Goal: Check status: Check status

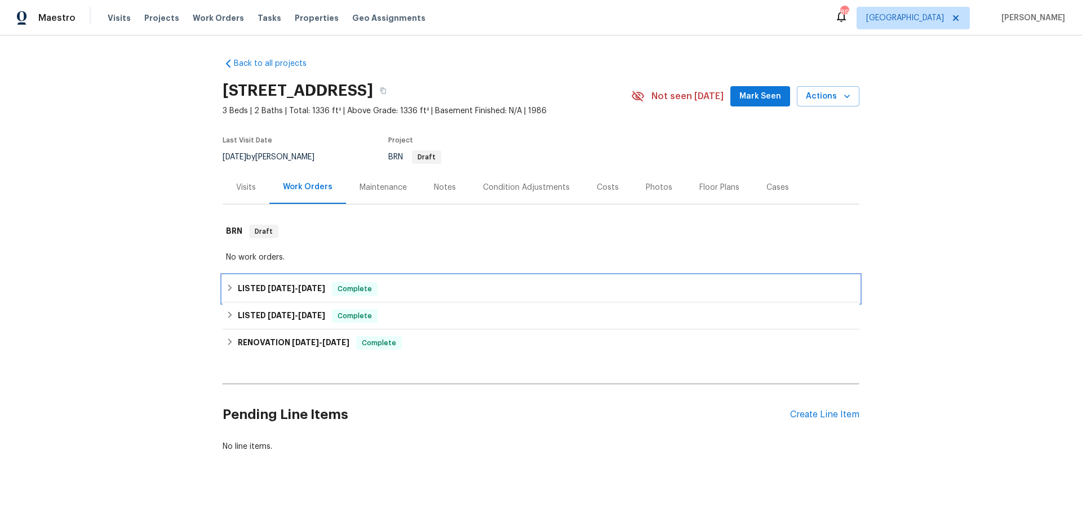
click at [285, 291] on span "[DATE]" at bounding box center [281, 289] width 27 height 8
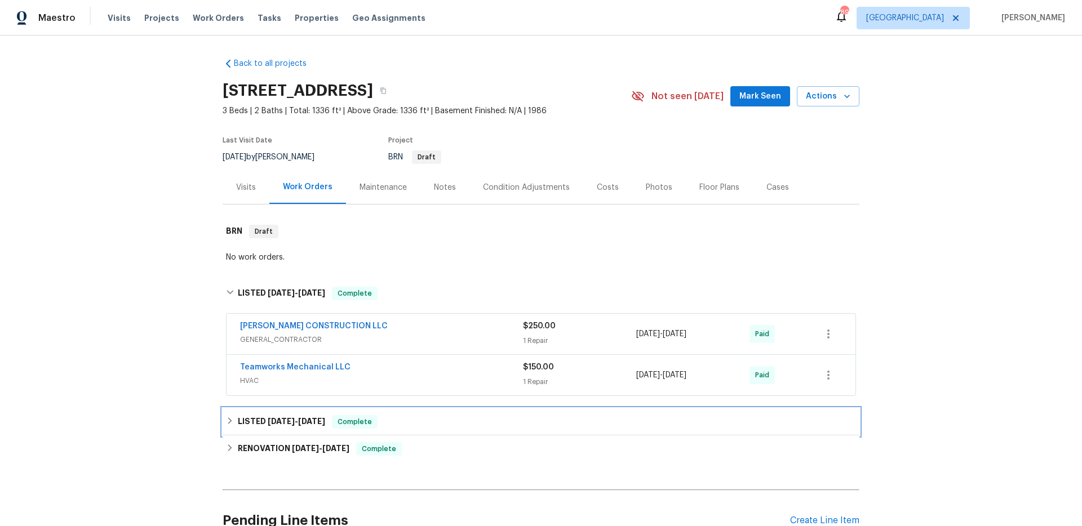
click at [293, 417] on h6 "LISTED [DATE] - [DATE]" at bounding box center [281, 422] width 87 height 14
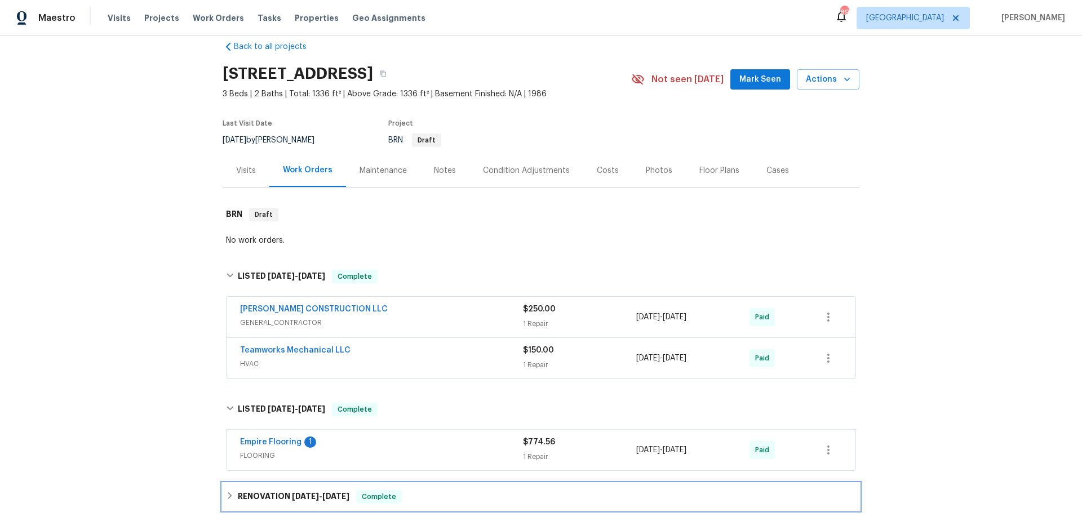
click at [304, 498] on span "[DATE]" at bounding box center [305, 497] width 27 height 8
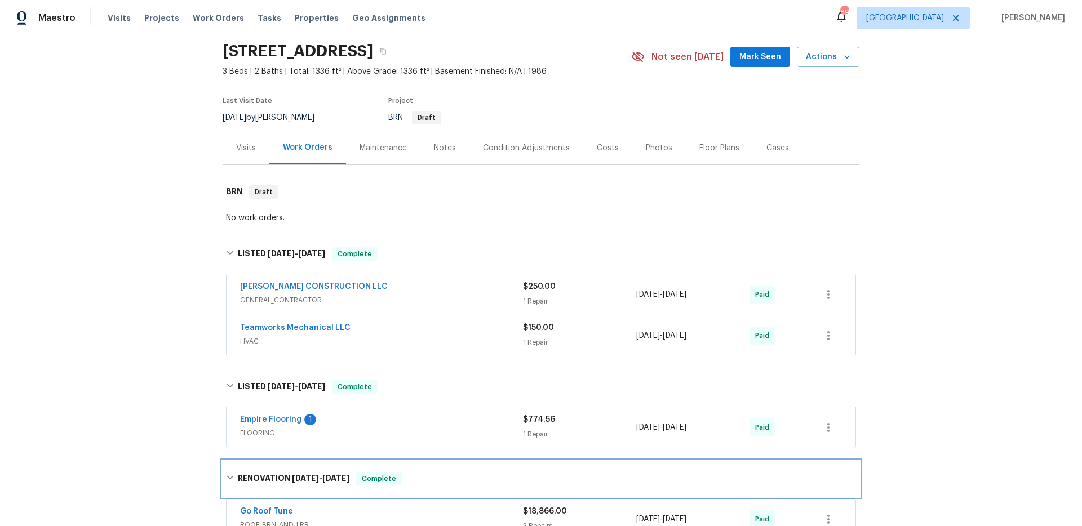
scroll to position [220, 0]
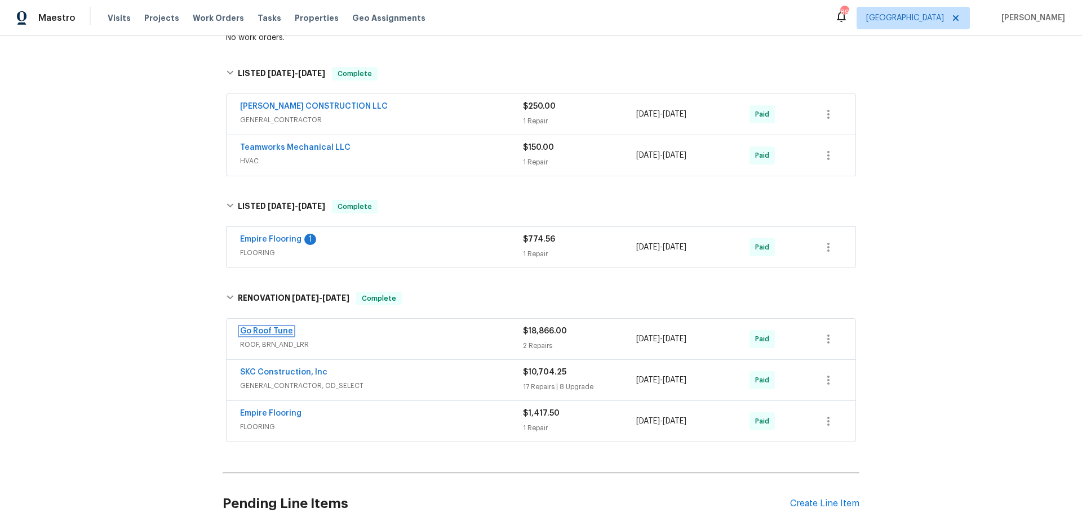
click at [273, 331] on link "Go Roof Tune" at bounding box center [266, 331] width 53 height 8
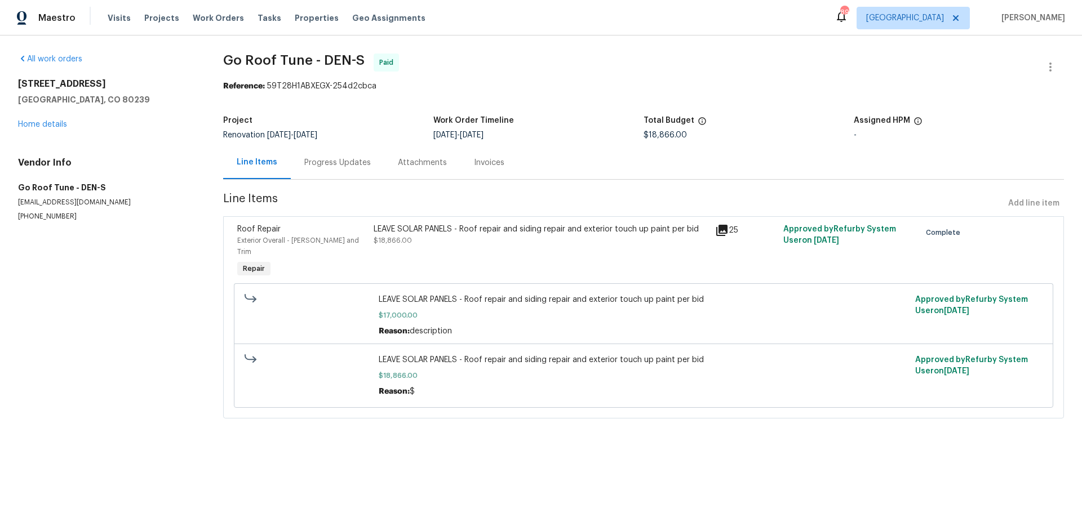
click at [719, 229] on icon at bounding box center [721, 230] width 11 height 11
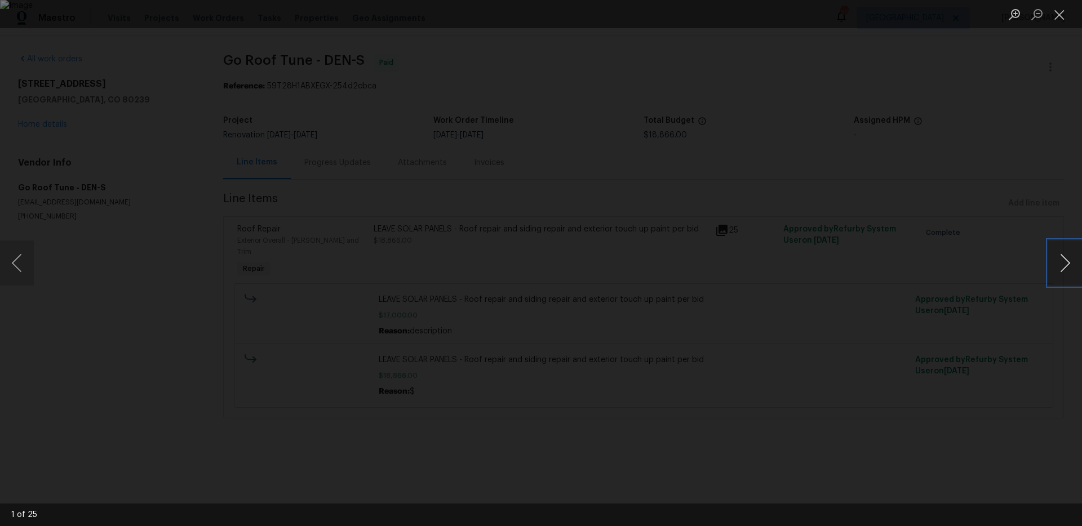
click at [1060, 265] on button "Next image" at bounding box center [1065, 263] width 34 height 45
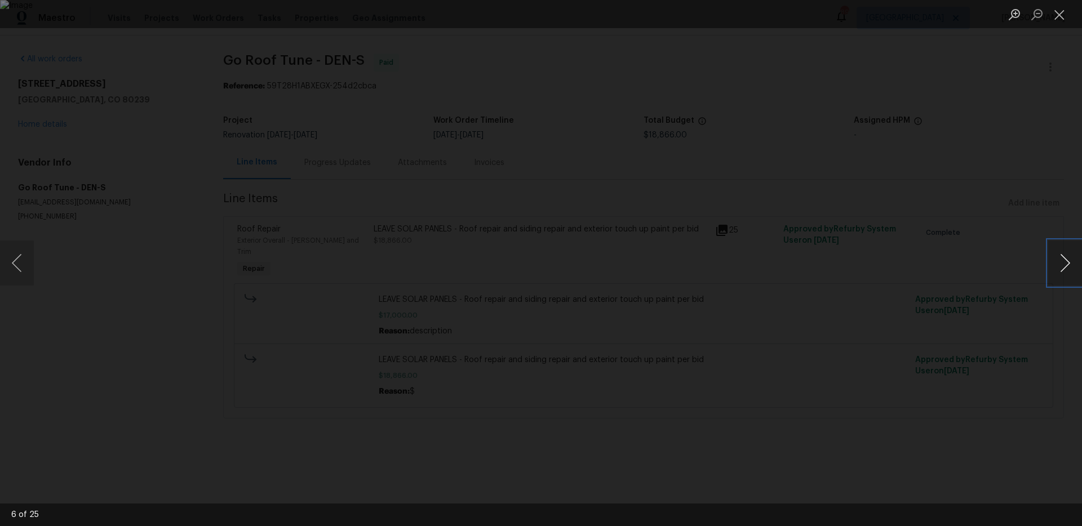
click at [1060, 265] on button "Next image" at bounding box center [1065, 263] width 34 height 45
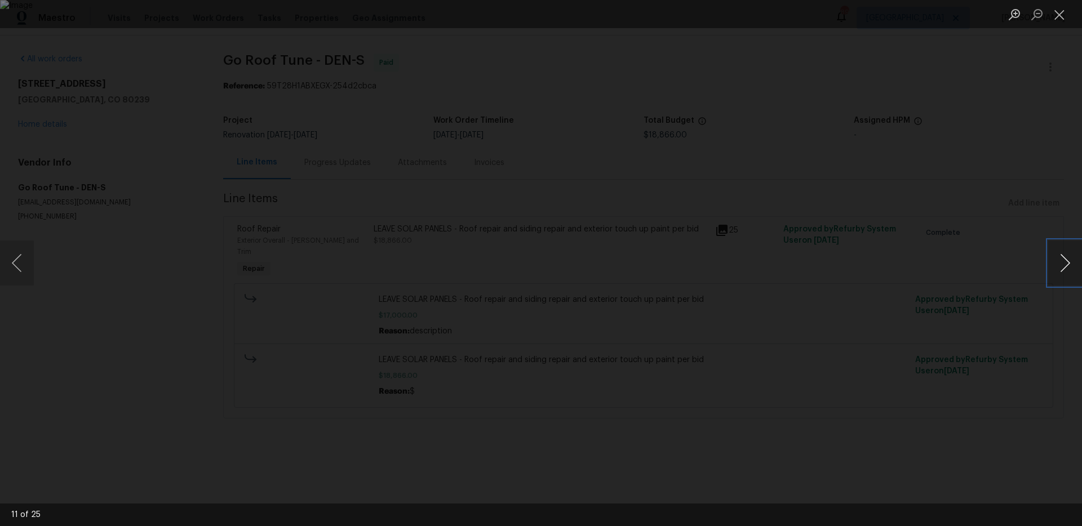
click at [1060, 265] on button "Next image" at bounding box center [1065, 263] width 34 height 45
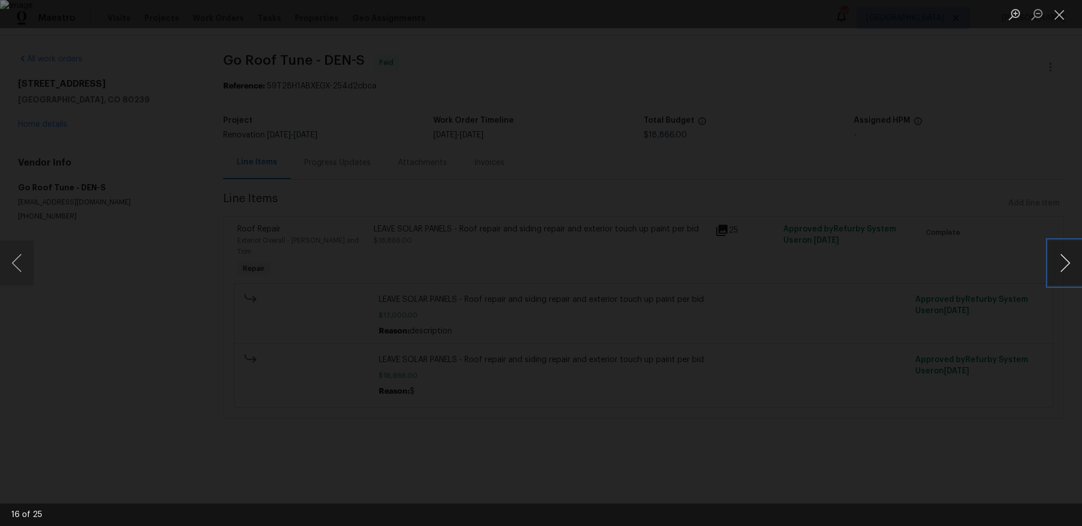
click at [1060, 265] on button "Next image" at bounding box center [1065, 263] width 34 height 45
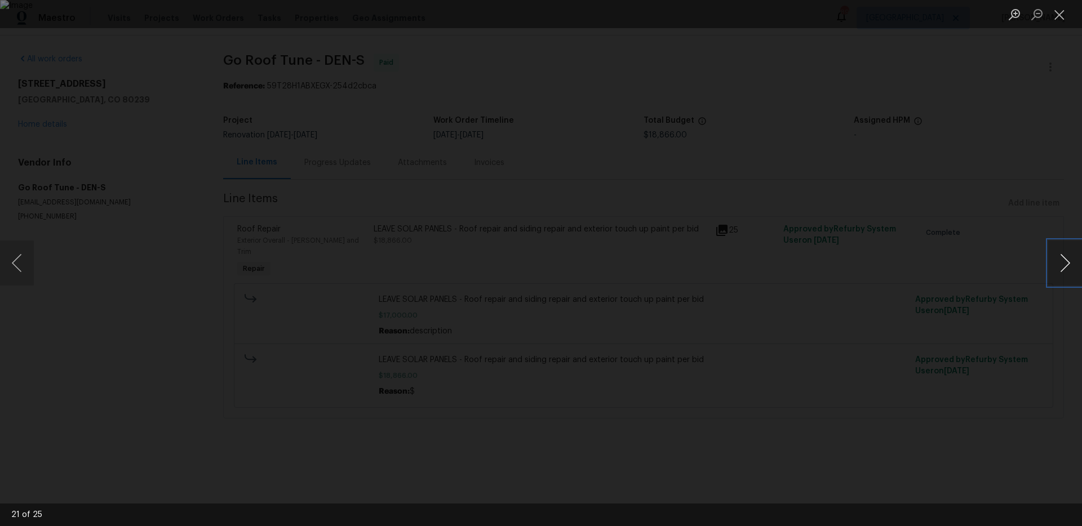
click at [1060, 265] on button "Next image" at bounding box center [1065, 263] width 34 height 45
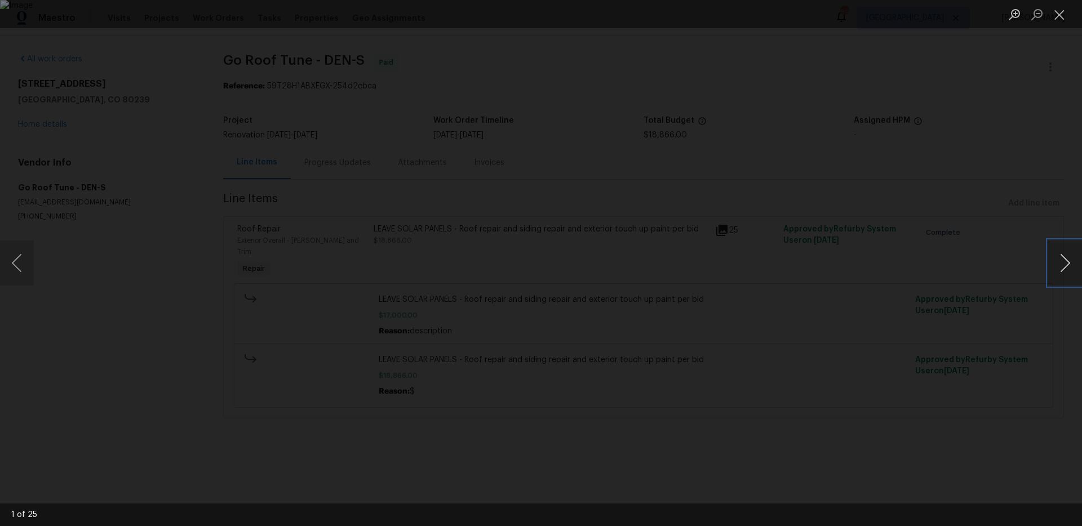
click at [1060, 265] on button "Next image" at bounding box center [1065, 263] width 34 height 45
click at [1059, 265] on button "Next image" at bounding box center [1065, 263] width 34 height 45
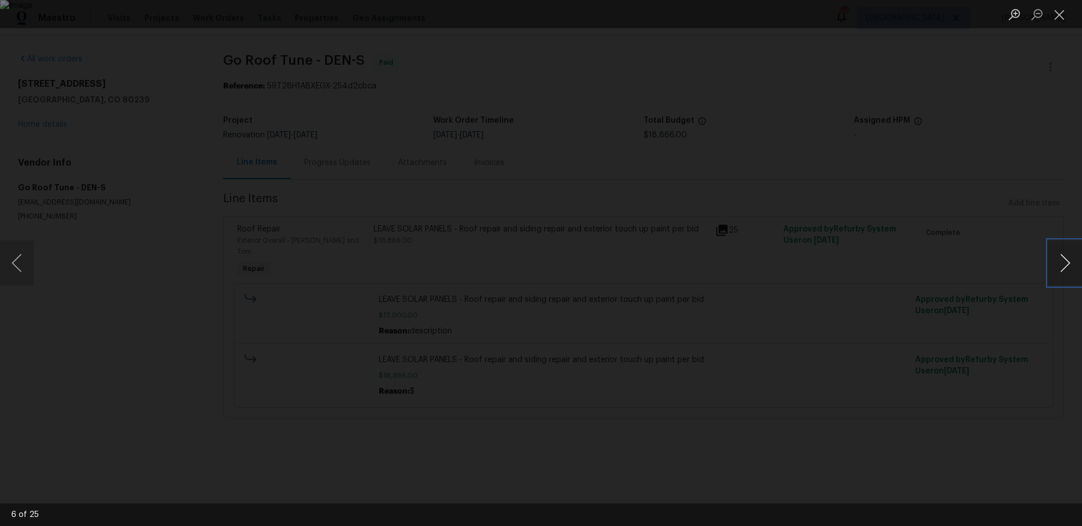
click at [1059, 265] on button "Next image" at bounding box center [1065, 263] width 34 height 45
click at [841, 271] on div "Lightbox" at bounding box center [541, 263] width 1082 height 526
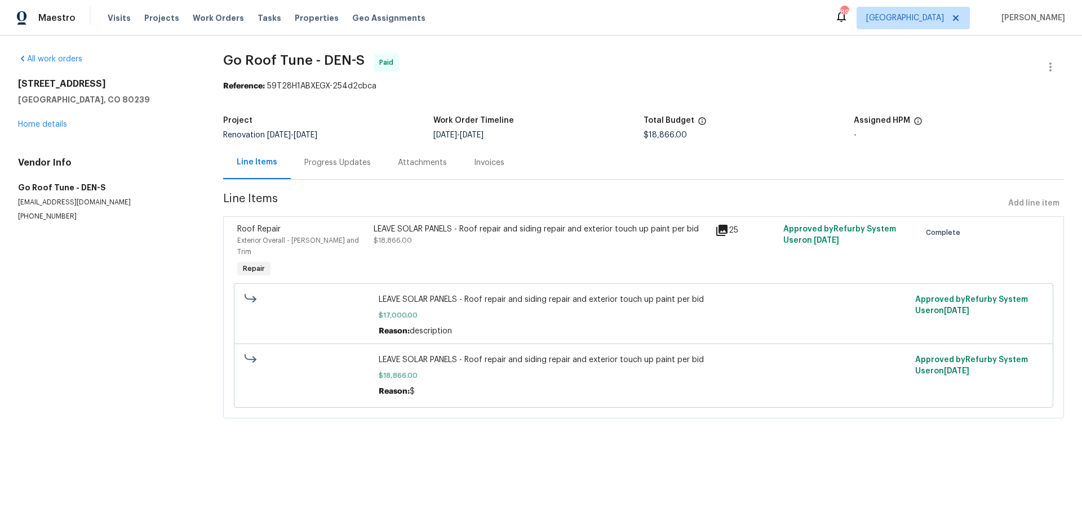
click at [335, 166] on div "Progress Updates" at bounding box center [337, 162] width 67 height 11
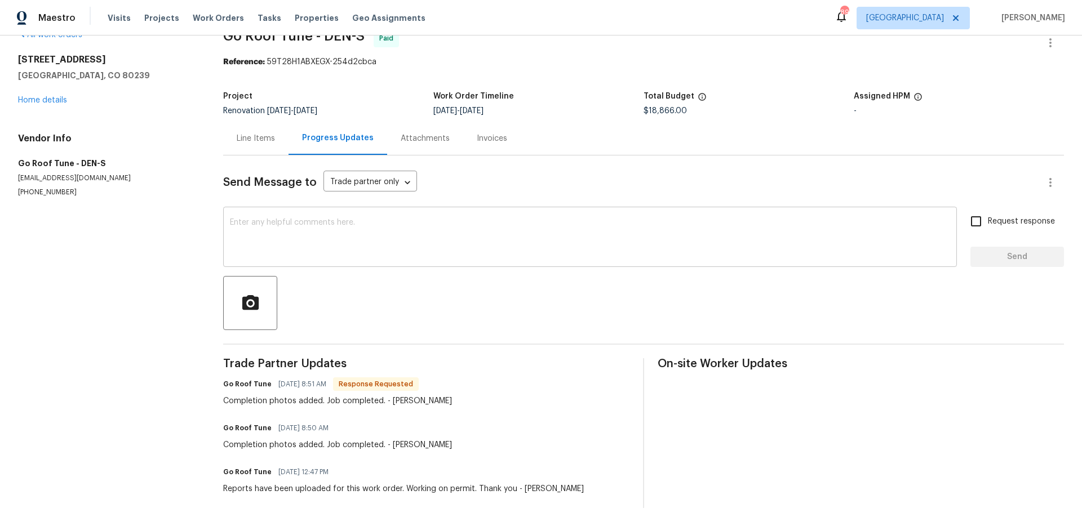
scroll to position [33, 0]
click at [488, 133] on div "Invoices" at bounding box center [492, 138] width 30 height 11
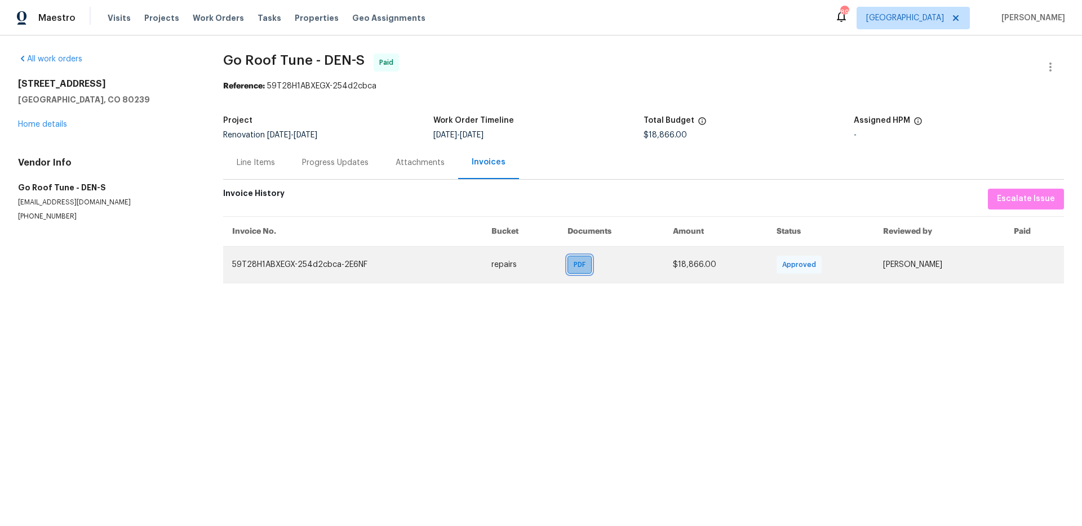
click at [574, 265] on span "PDF" at bounding box center [582, 264] width 16 height 11
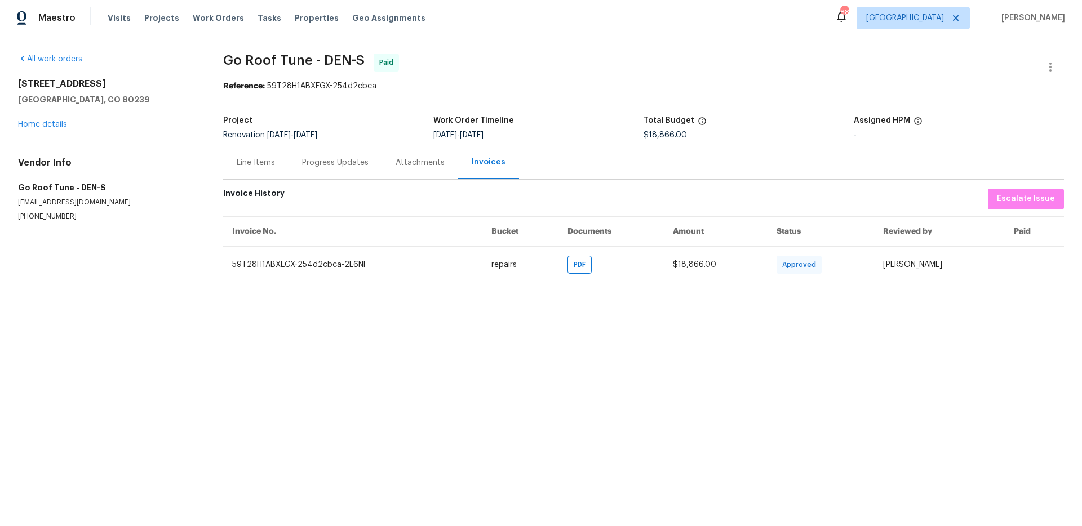
click at [362, 164] on div "Progress Updates" at bounding box center [335, 162] width 67 height 11
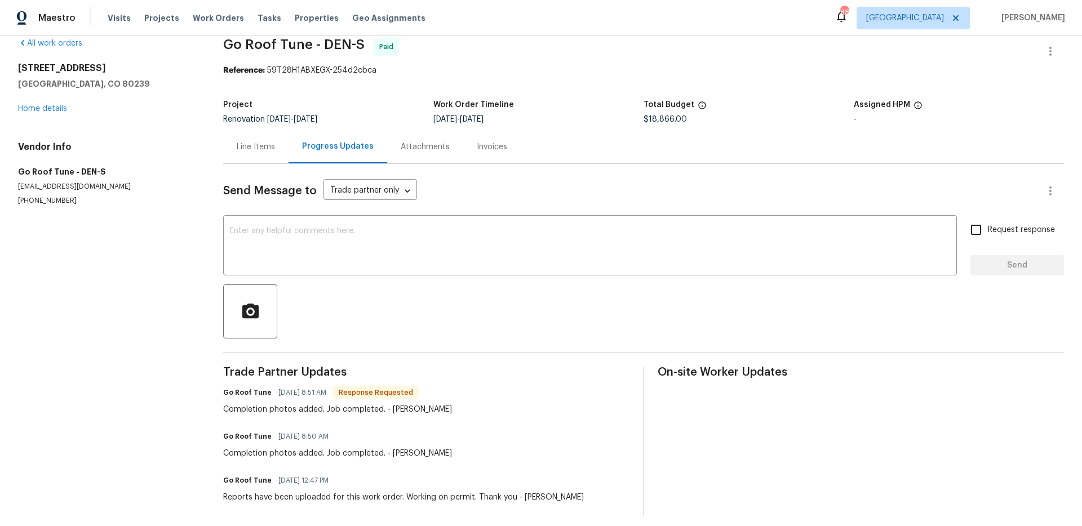
scroll to position [33, 0]
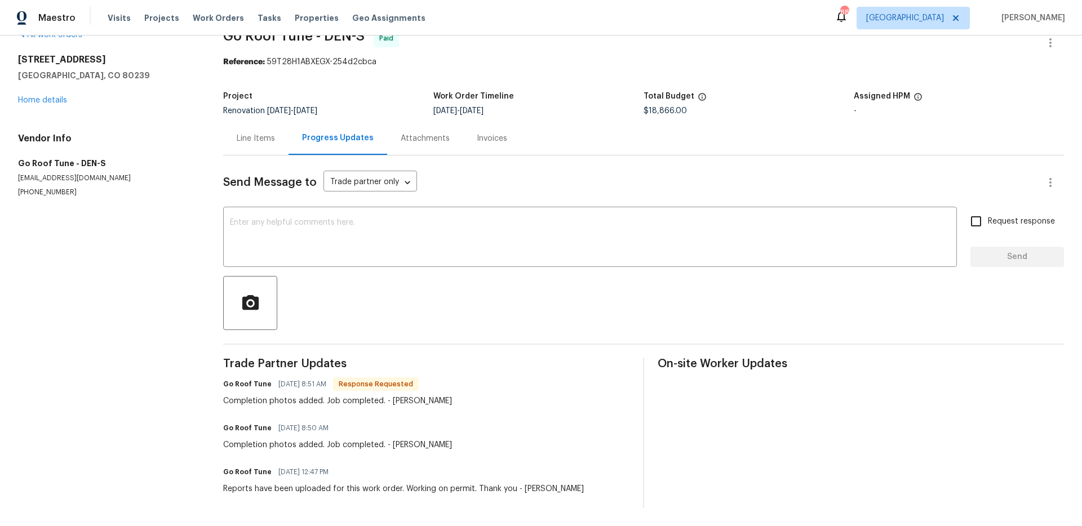
click at [273, 135] on div "Line Items" at bounding box center [255, 138] width 65 height 33
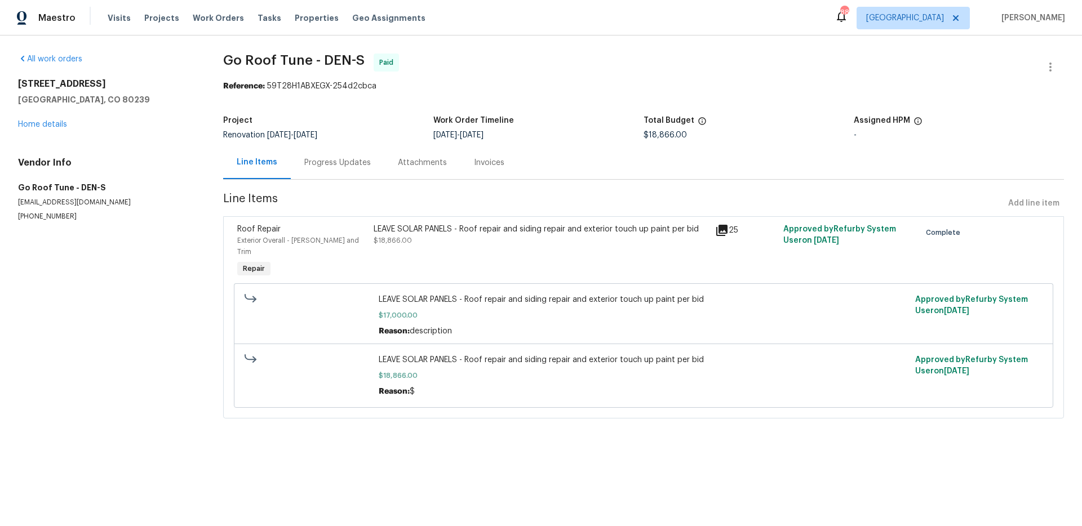
click at [720, 231] on icon at bounding box center [721, 230] width 11 height 11
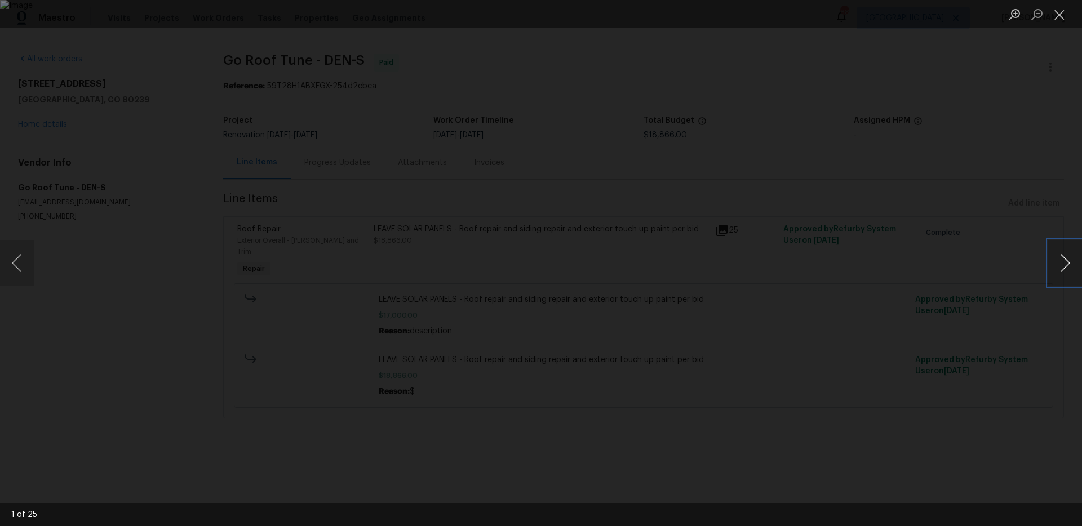
click at [1065, 262] on button "Next image" at bounding box center [1065, 263] width 34 height 45
click at [1068, 282] on button "Next image" at bounding box center [1065, 263] width 34 height 45
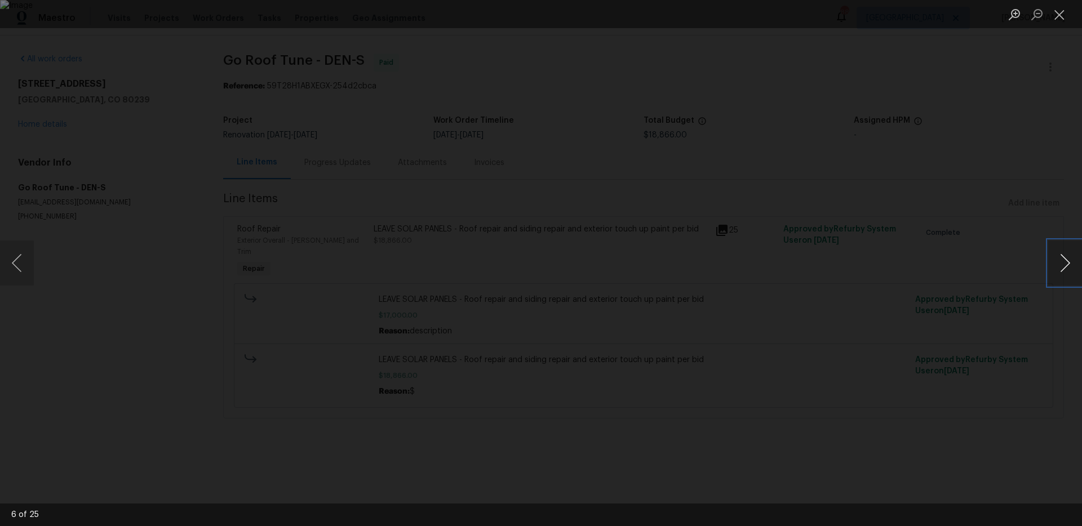
click at [1069, 281] on button "Next image" at bounding box center [1065, 263] width 34 height 45
click at [1069, 276] on button "Next image" at bounding box center [1065, 263] width 34 height 45
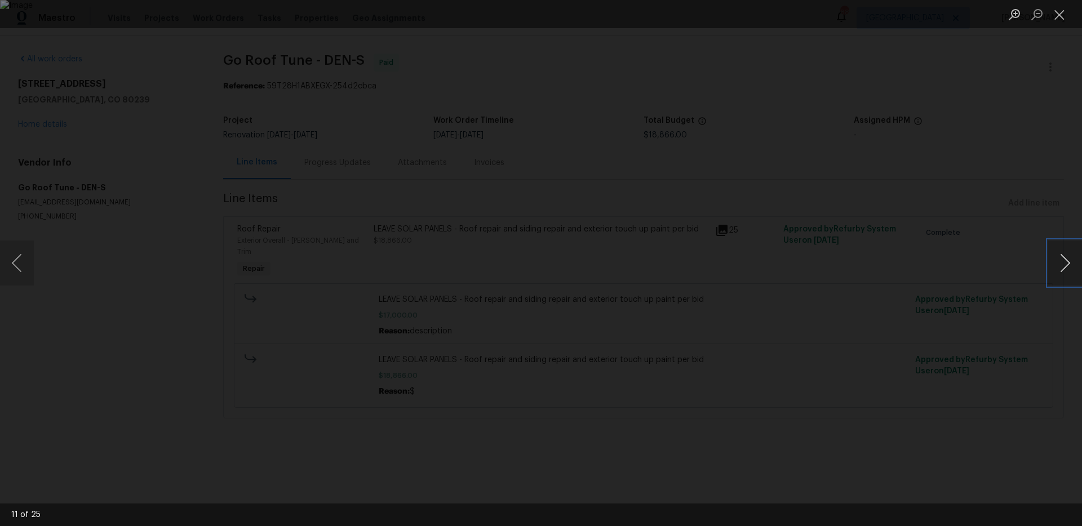
click at [1069, 276] on button "Next image" at bounding box center [1065, 263] width 34 height 45
click at [1062, 252] on button "Next image" at bounding box center [1065, 263] width 34 height 45
click at [1063, 252] on button "Next image" at bounding box center [1065, 263] width 34 height 45
click at [980, 262] on div "Lightbox" at bounding box center [541, 263] width 1082 height 526
